Goal: Information Seeking & Learning: Learn about a topic

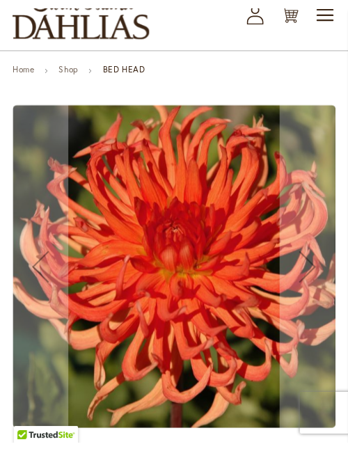
scroll to position [215, 0]
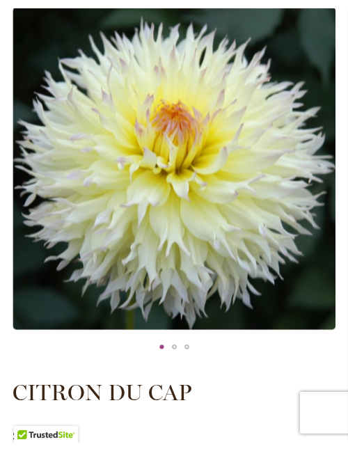
scroll to position [221, 0]
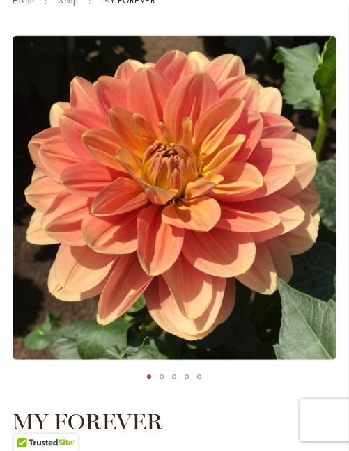
scroll to position [181, 0]
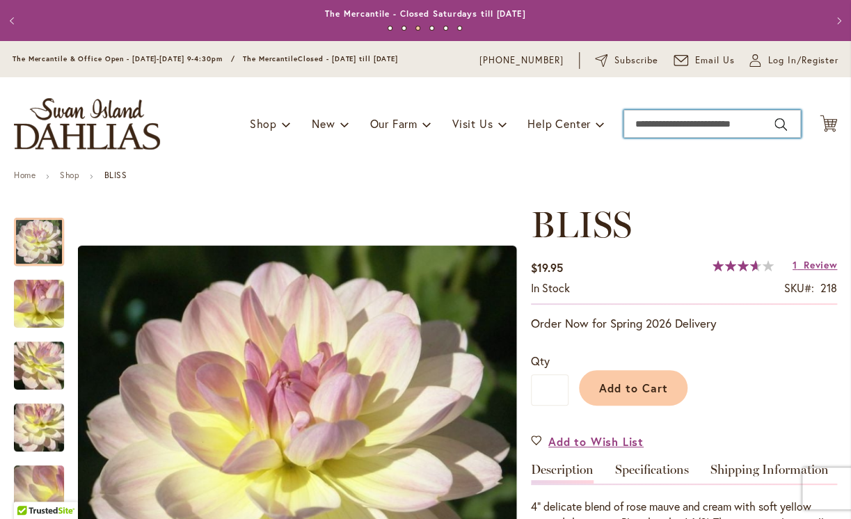
click at [384, 125] on input "Search" at bounding box center [711, 124] width 177 height 28
type input "*******"
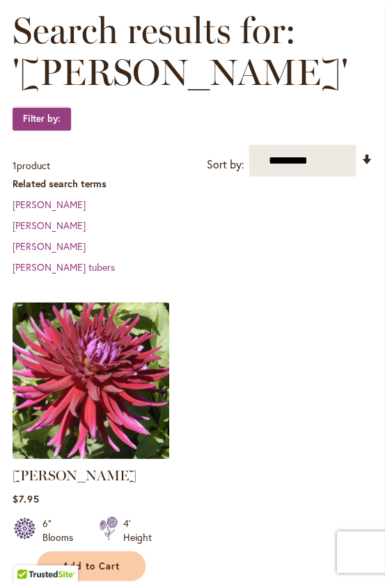
scroll to position [426, 0]
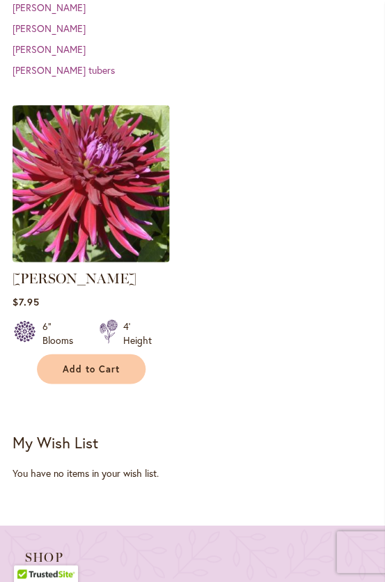
drag, startPoint x: 77, startPoint y: 214, endPoint x: 111, endPoint y: 227, distance: 36.2
click at [77, 214] on img at bounding box center [90, 184] width 164 height 164
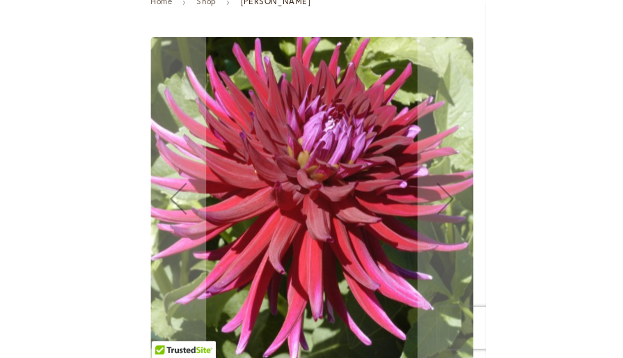
scroll to position [179, 0]
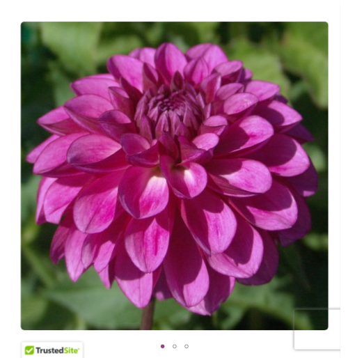
scroll to position [196, 0]
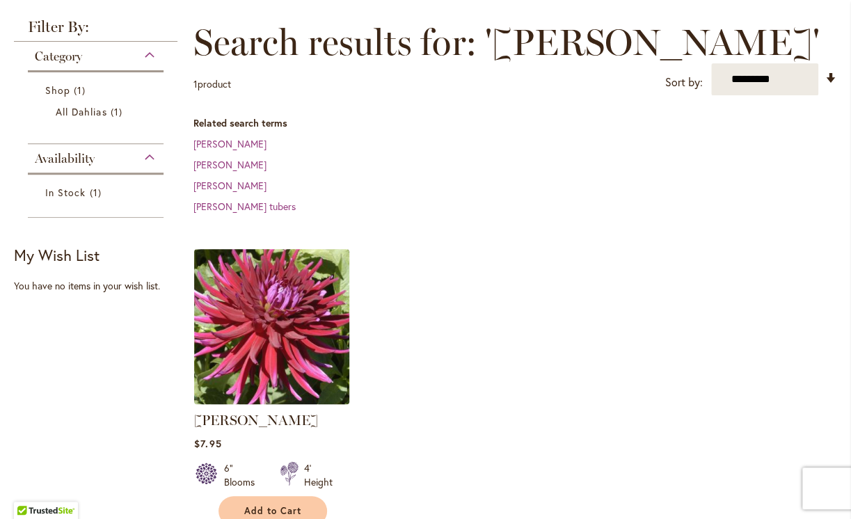
scroll to position [186, 0]
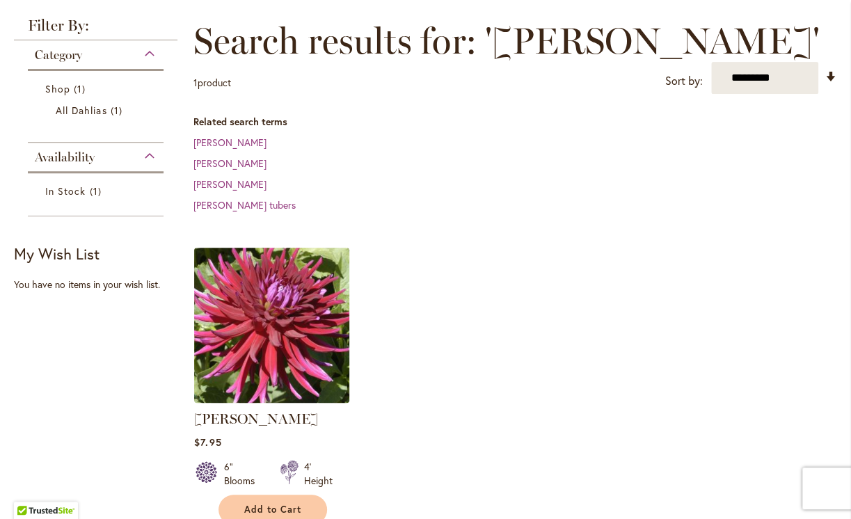
click at [255, 339] on img at bounding box center [272, 325] width 163 height 163
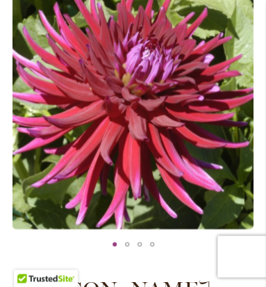
scroll to position [228, 0]
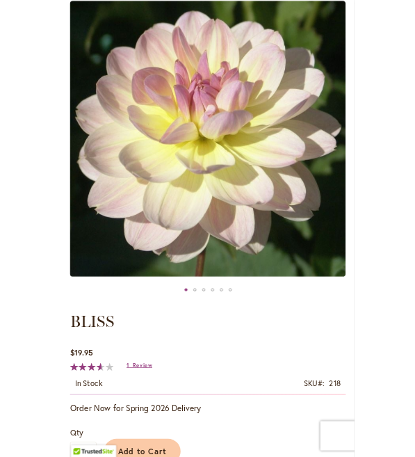
scroll to position [211, 0]
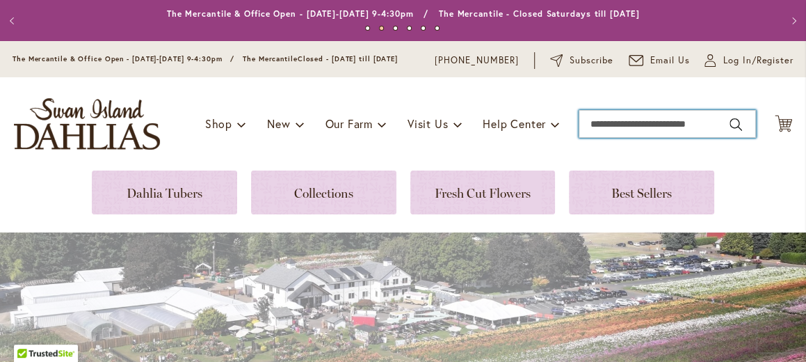
click at [381, 134] on input "Search" at bounding box center [667, 124] width 177 height 28
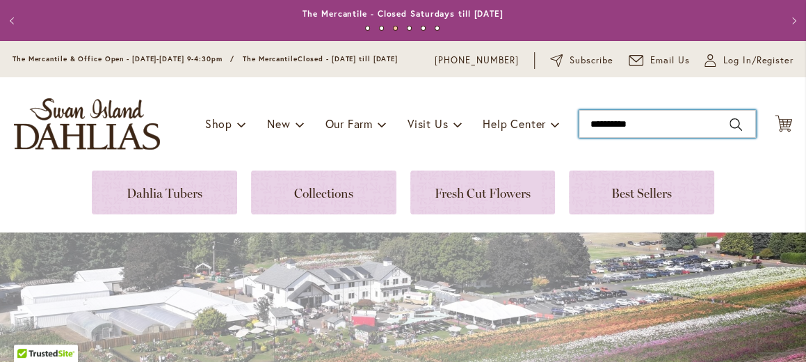
type input "**********"
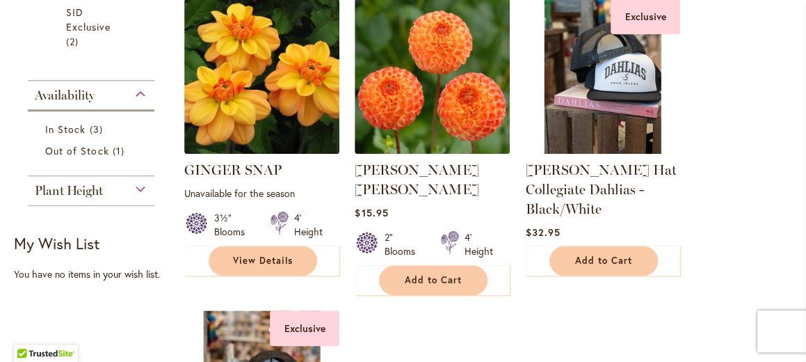
scroll to position [527, 0]
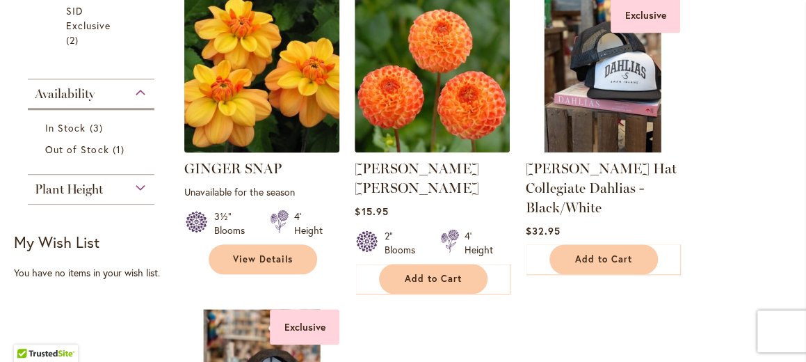
click at [291, 97] on img at bounding box center [262, 74] width 163 height 163
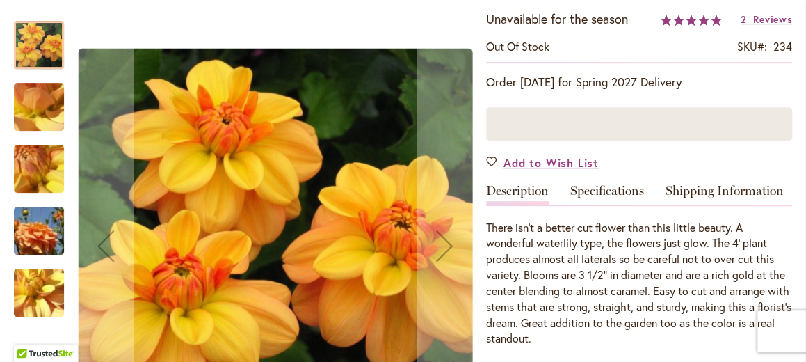
scroll to position [250, 0]
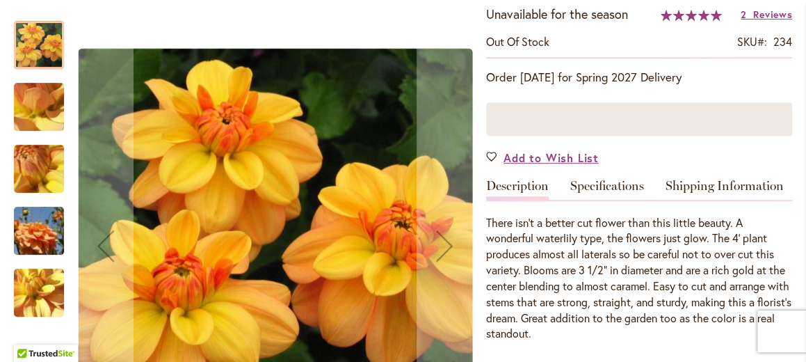
click at [26, 237] on img "GINGER SNAP" at bounding box center [39, 231] width 100 height 67
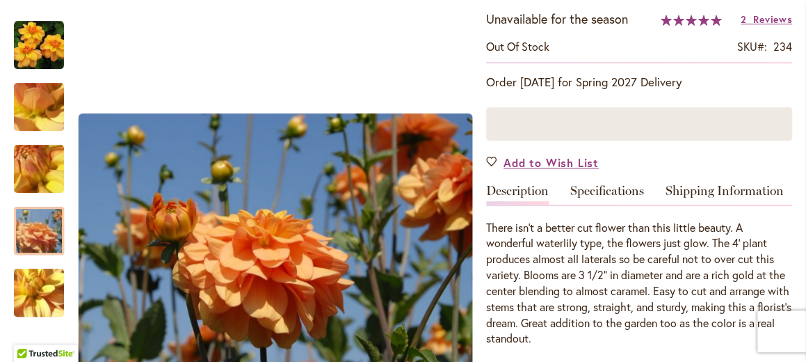
scroll to position [243, 0]
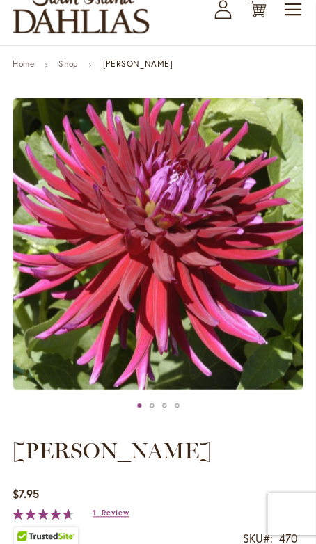
scroll to position [120, 0]
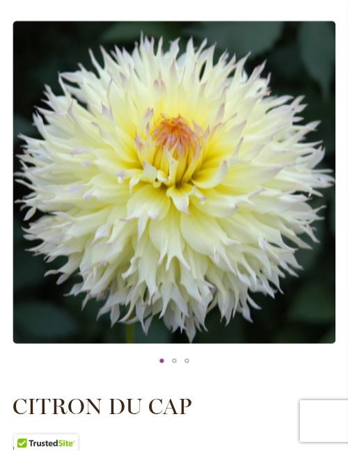
scroll to position [202, 0]
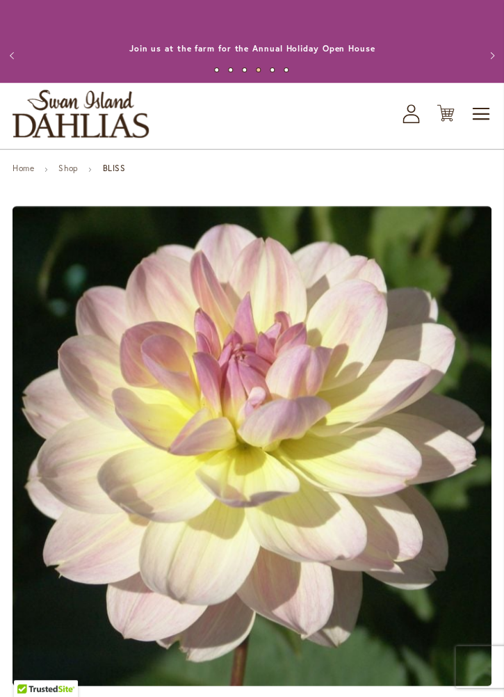
drag, startPoint x: 102, startPoint y: 119, endPoint x: 98, endPoint y: 111, distance: 9.0
click at [102, 119] on img "store logo" at bounding box center [81, 114] width 136 height 48
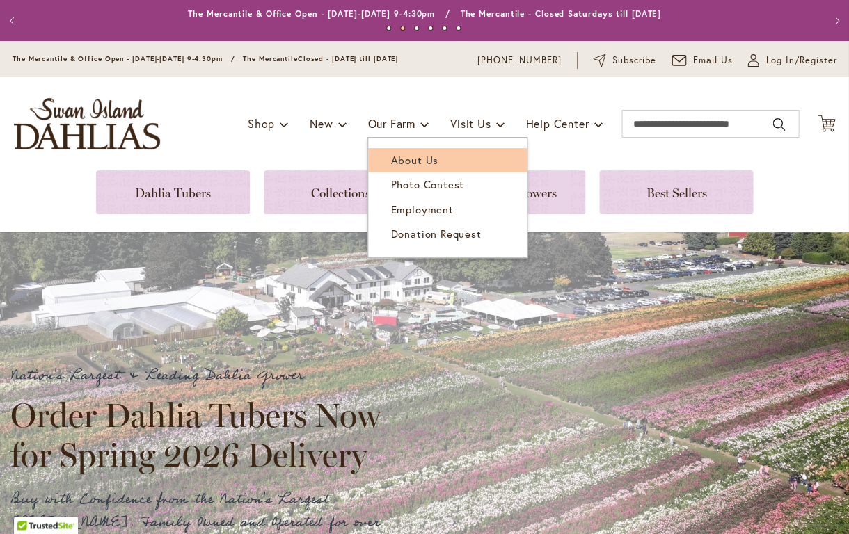
click at [410, 158] on span "About Us" at bounding box center [413, 160] width 47 height 14
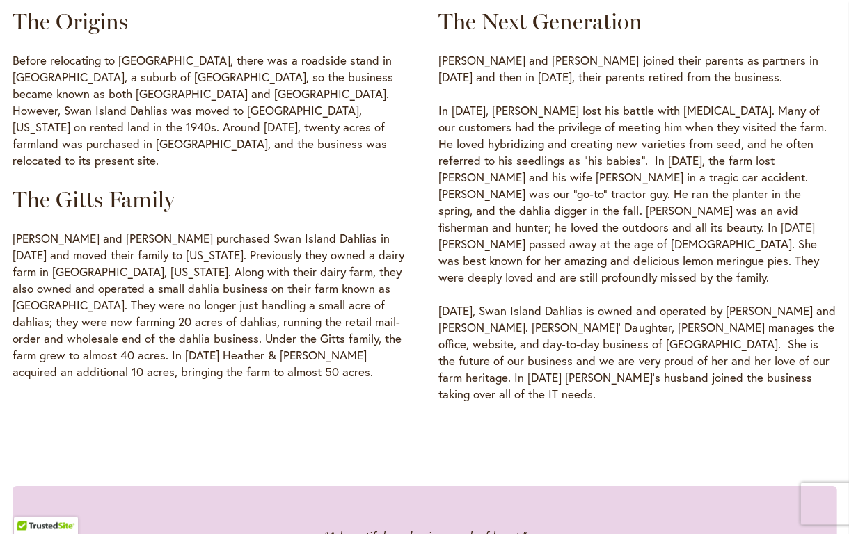
scroll to position [785, 0]
